Goal: Information Seeking & Learning: Learn about a topic

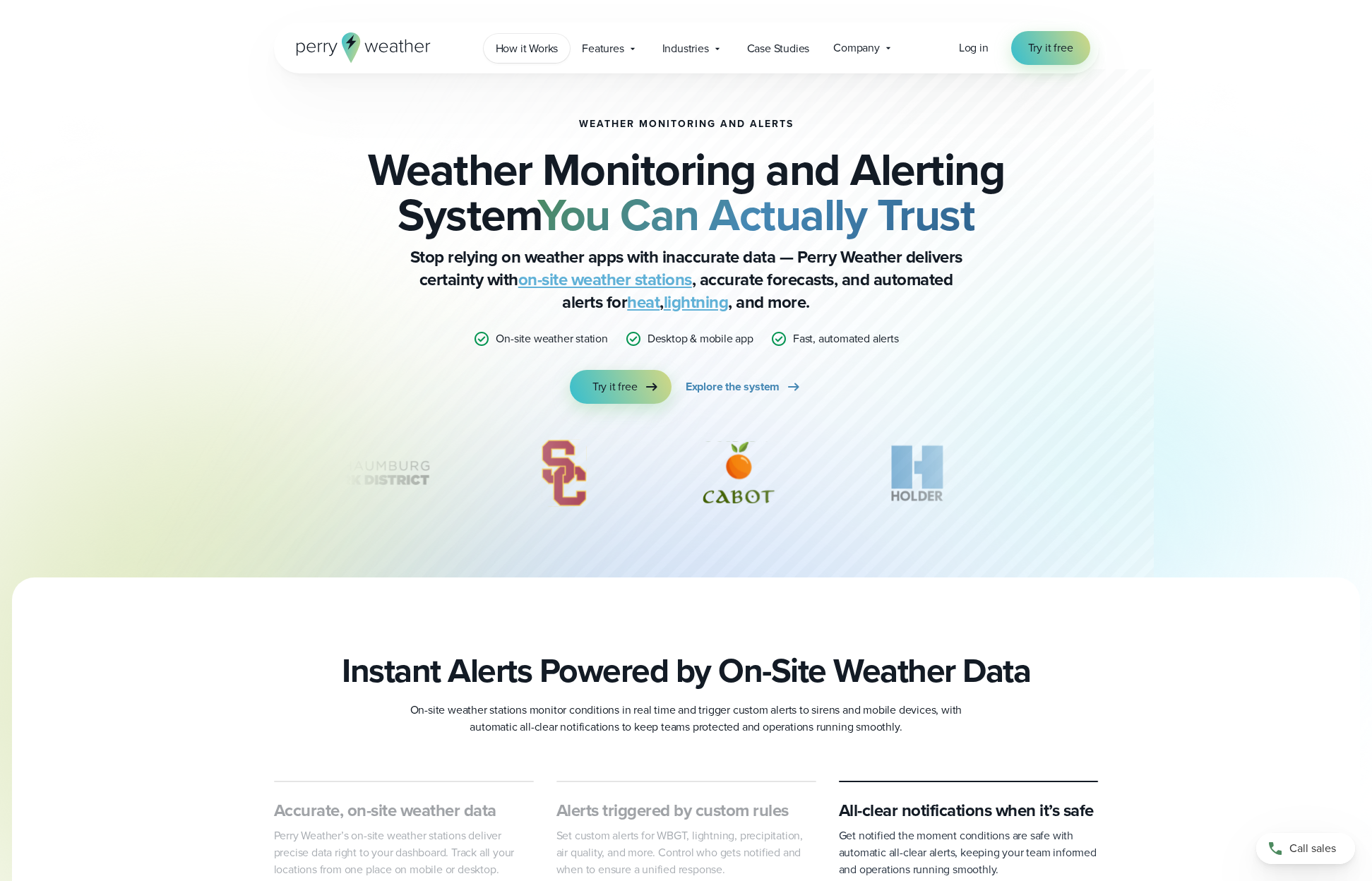
click at [549, 42] on span "How it Works" at bounding box center [527, 49] width 63 height 17
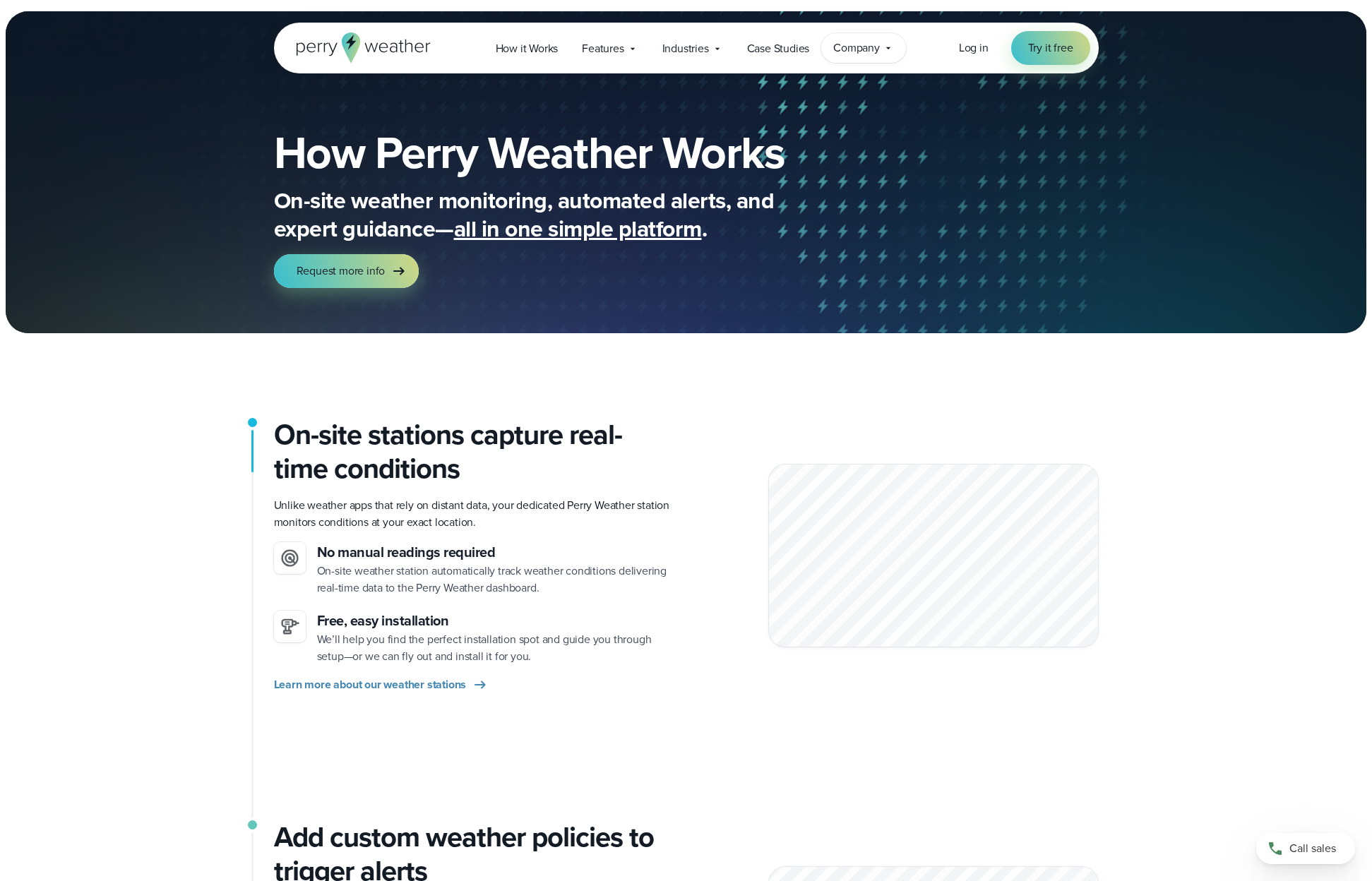
click at [856, 47] on span "Company" at bounding box center [857, 48] width 47 height 17
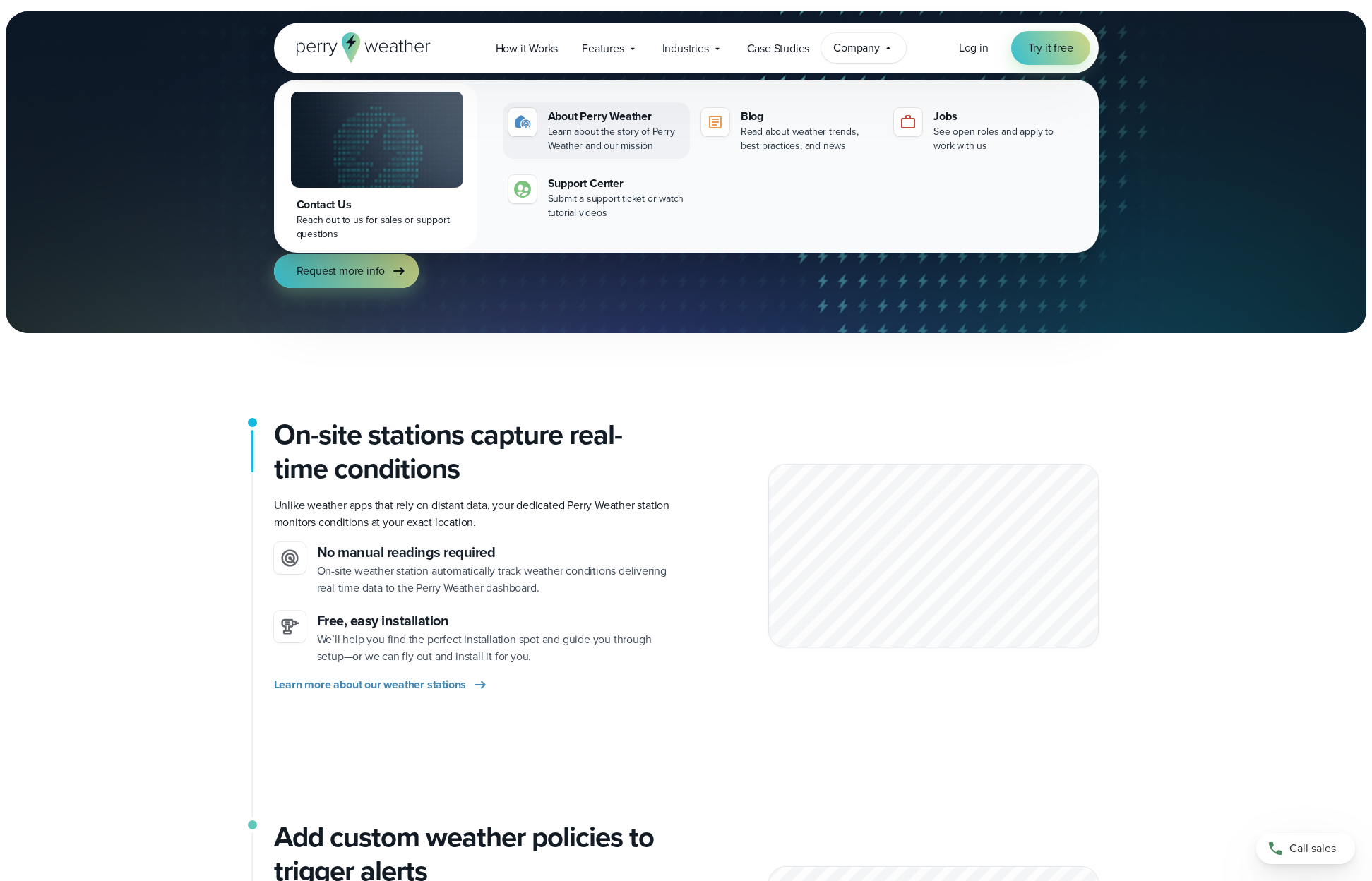
click at [618, 125] on div "Learn about the story of Perry Weather and our mission" at bounding box center [616, 139] width 136 height 28
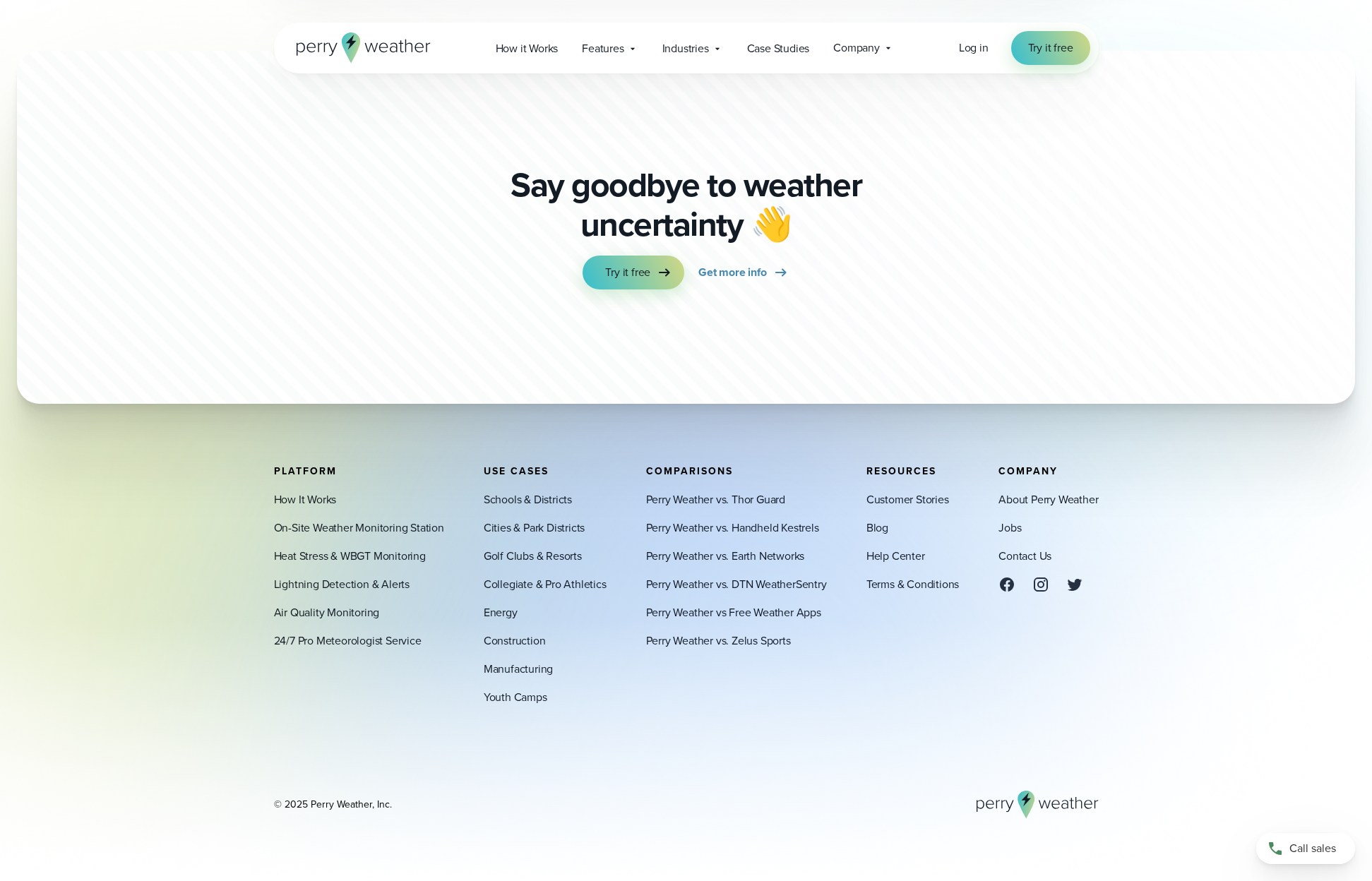
scroll to position [2849, 0]
